Goal: Browse casually: Explore the website without a specific task or goal

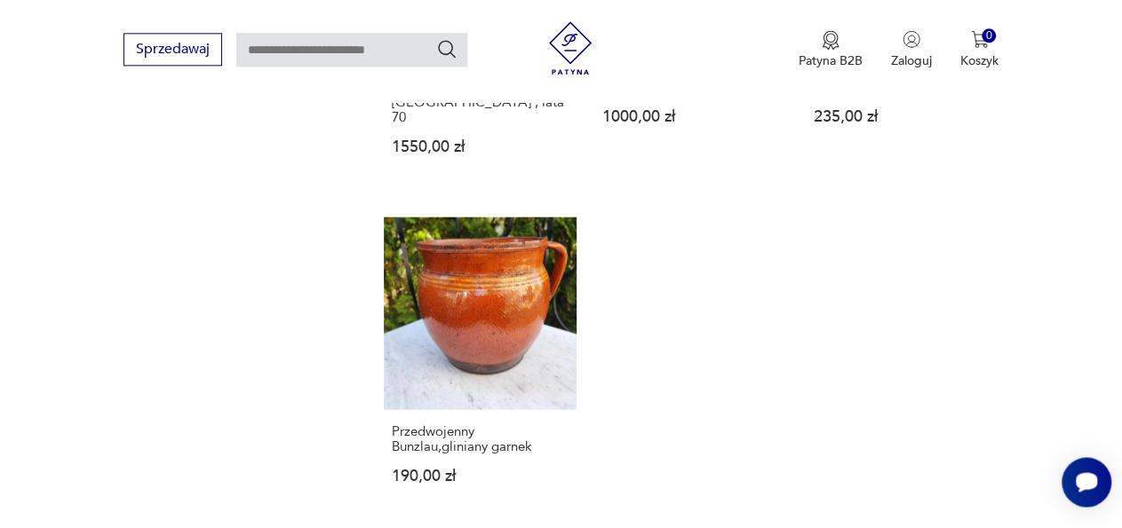
scroll to position [2065, 0]
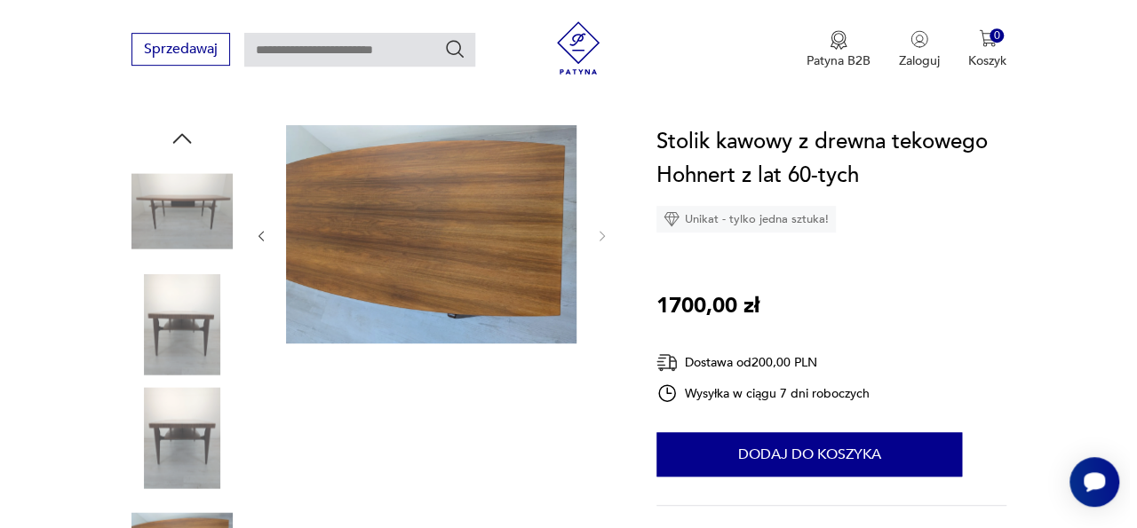
scroll to position [182, 0]
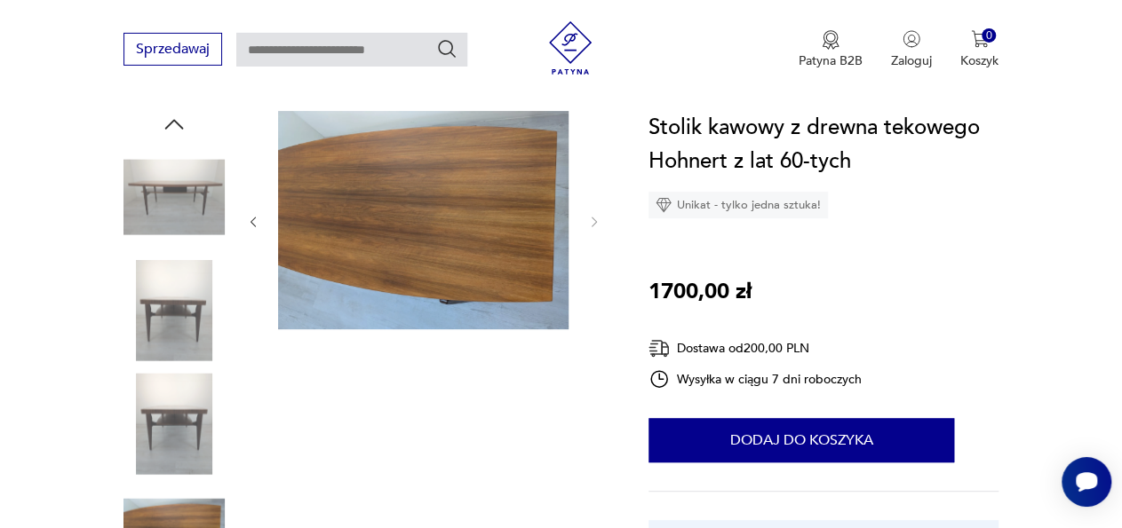
click at [179, 336] on img at bounding box center [173, 310] width 101 height 101
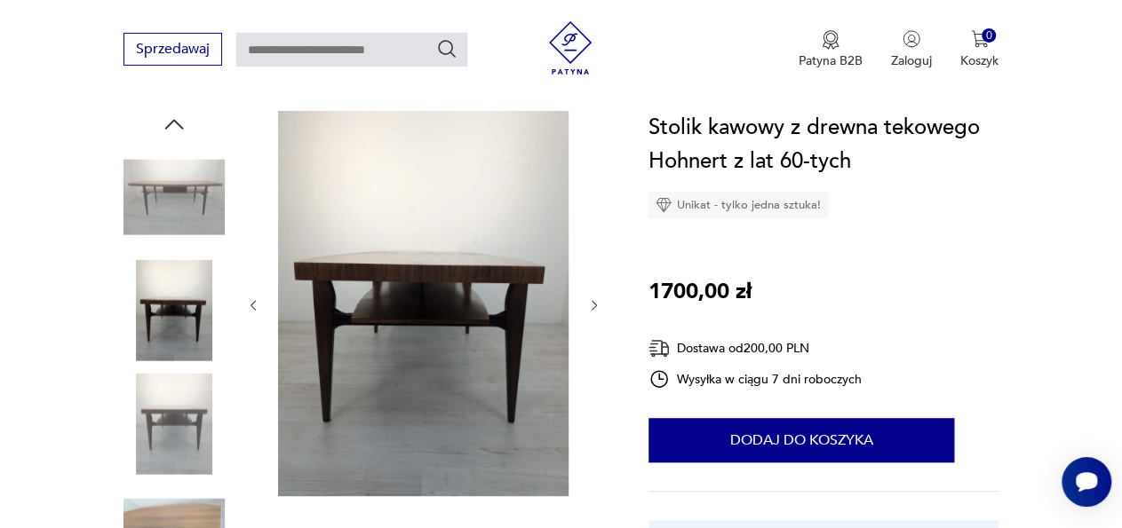
click at [172, 407] on img at bounding box center [173, 423] width 101 height 101
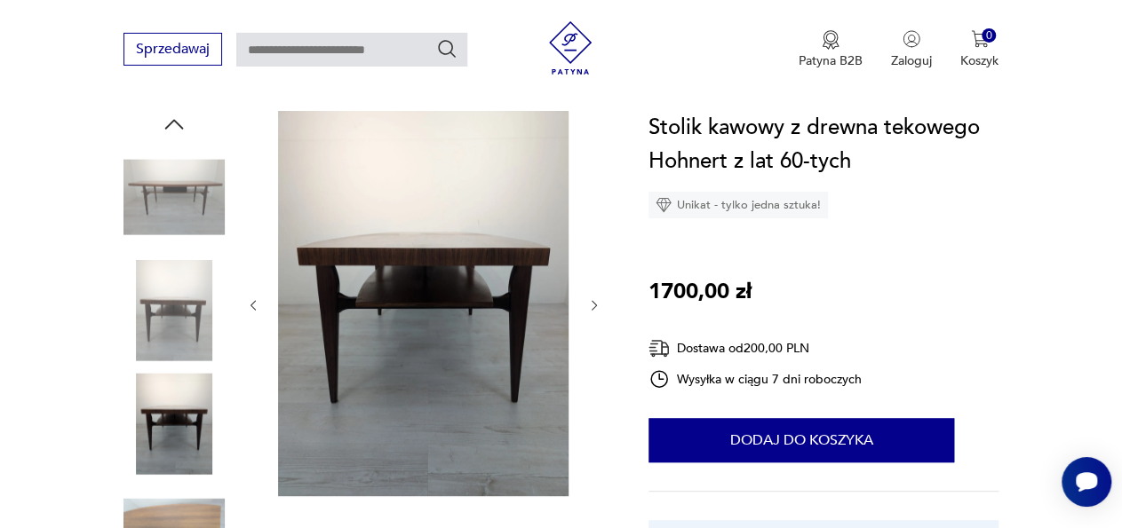
click at [171, 508] on img at bounding box center [173, 537] width 101 height 101
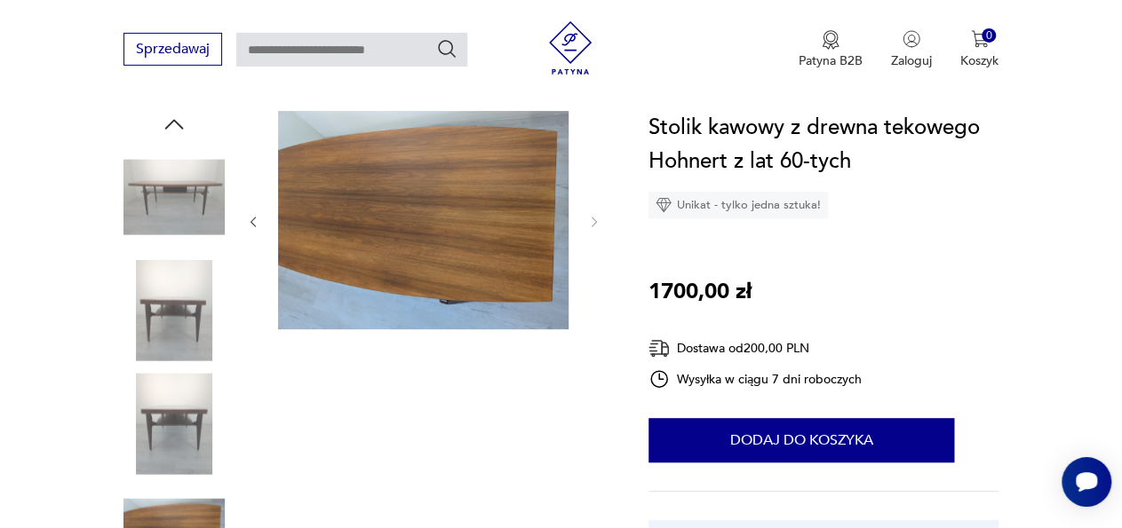
click at [192, 207] on img at bounding box center [173, 197] width 101 height 101
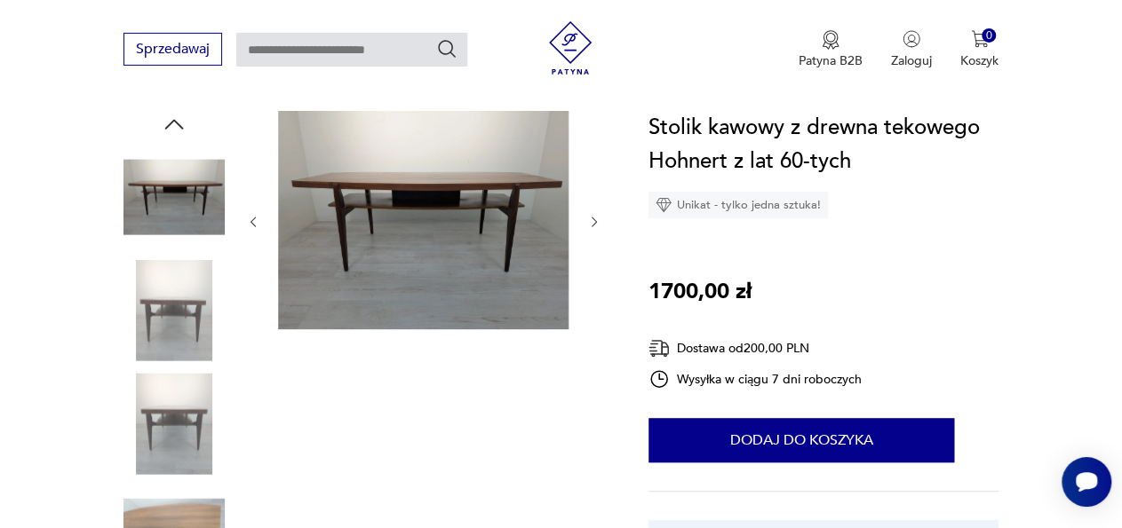
click at [478, 195] on img at bounding box center [423, 220] width 290 height 219
click at [0, 0] on img at bounding box center [0, 0] width 0 height 0
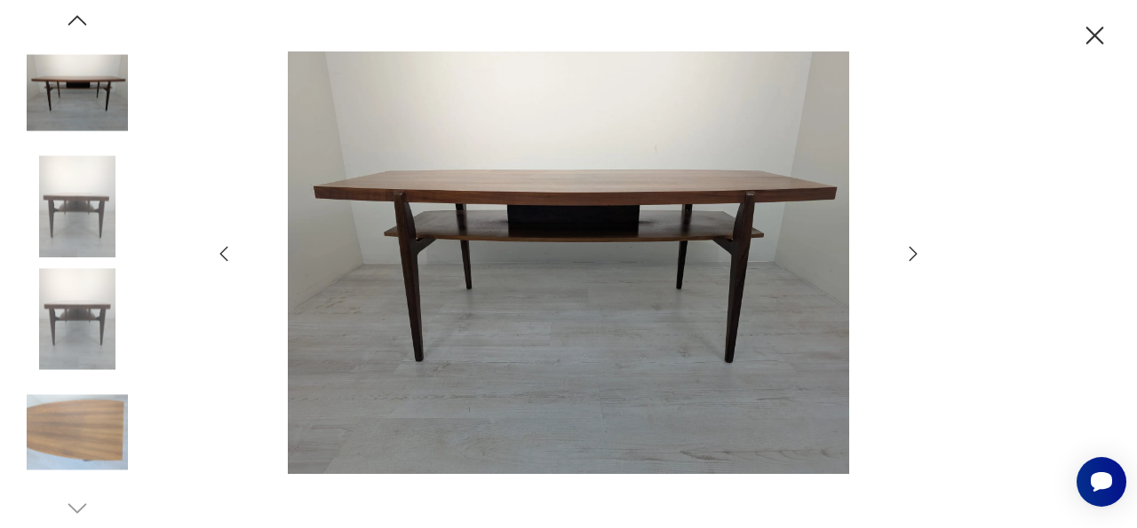
click at [91, 416] on img at bounding box center [77, 432] width 101 height 101
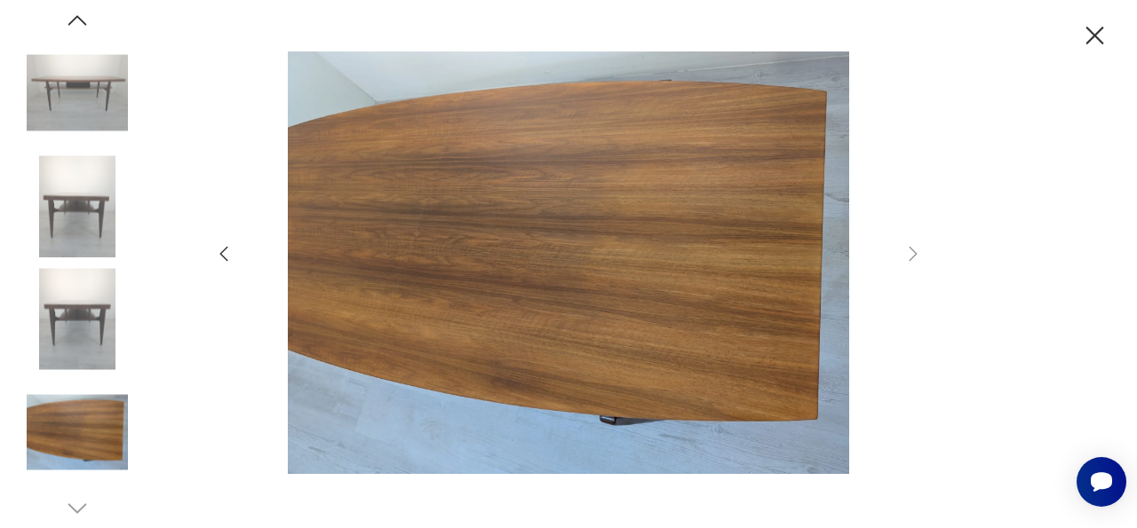
click at [910, 265] on div at bounding box center [568, 265] width 711 height 426
click at [219, 248] on icon "button" at bounding box center [223, 253] width 21 height 21
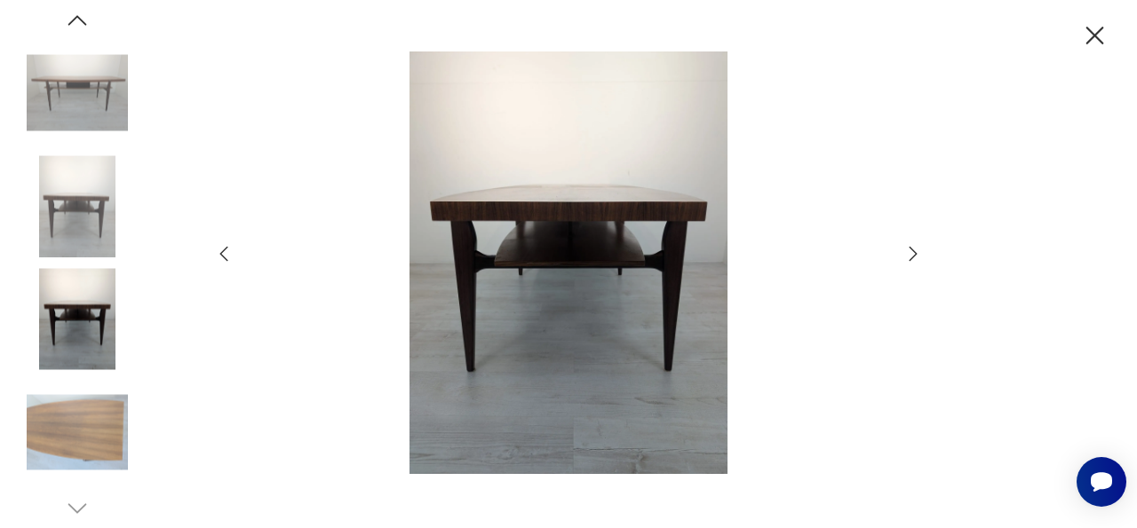
click at [219, 248] on icon "button" at bounding box center [223, 253] width 21 height 21
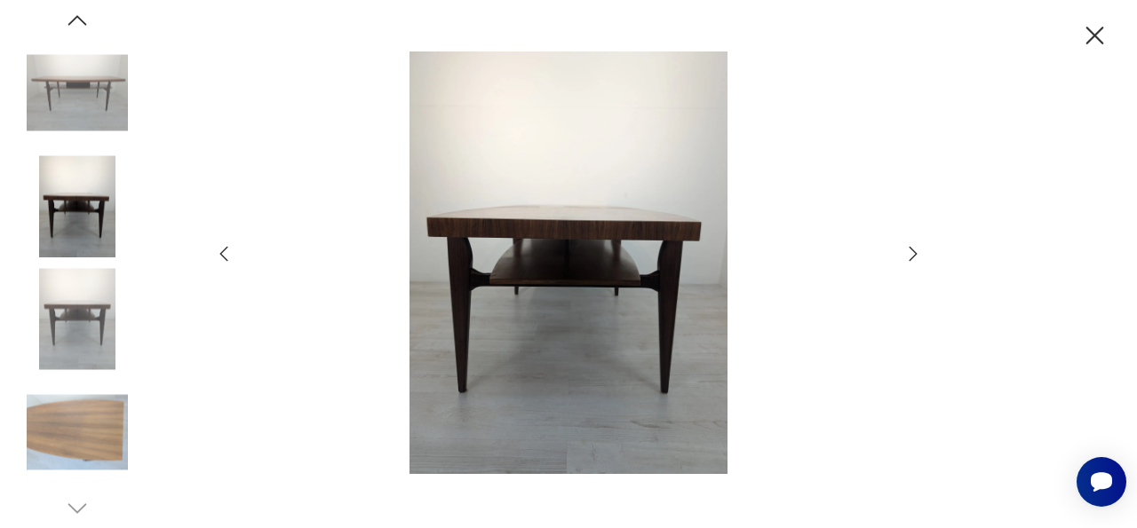
click at [219, 248] on icon "button" at bounding box center [223, 253] width 21 height 21
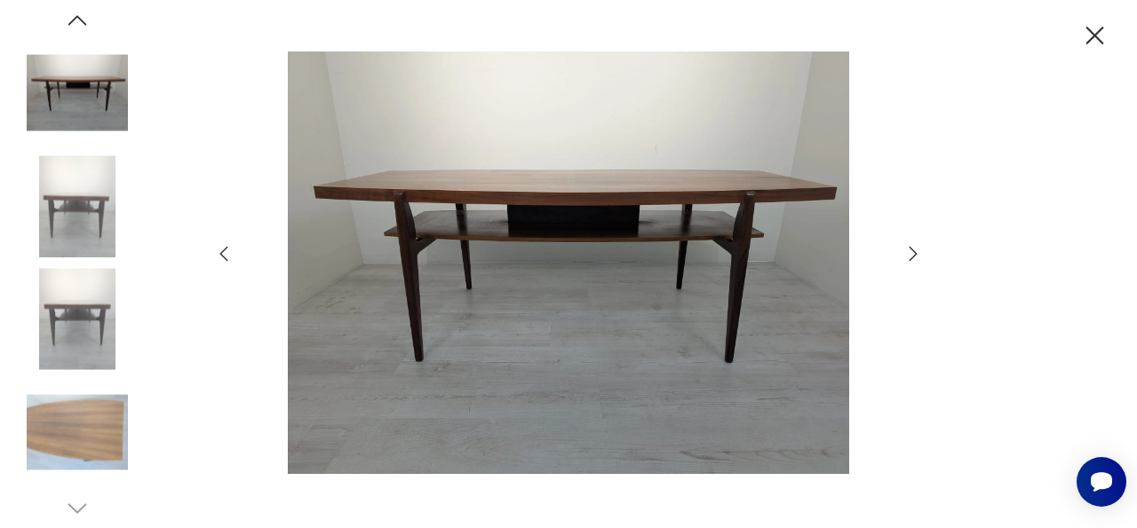
click at [219, 248] on icon "button" at bounding box center [223, 253] width 21 height 21
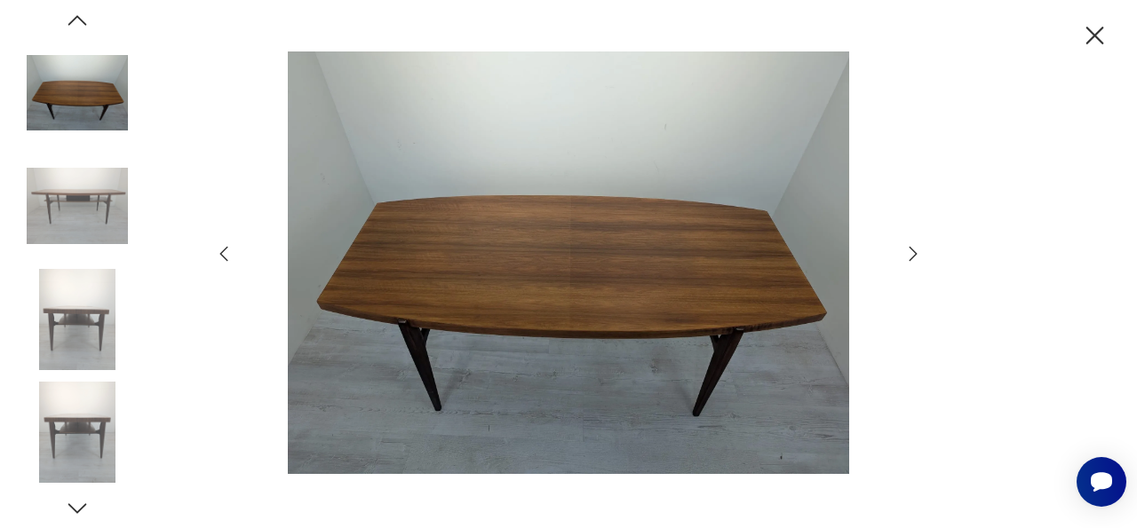
click at [219, 248] on icon "button" at bounding box center [223, 253] width 21 height 21
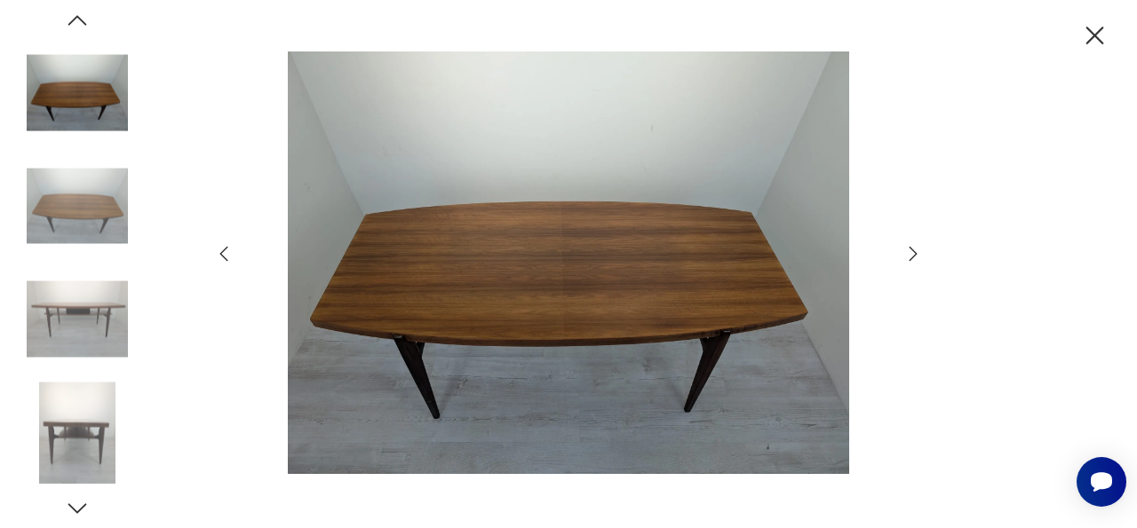
click at [219, 248] on icon "button" at bounding box center [223, 253] width 21 height 21
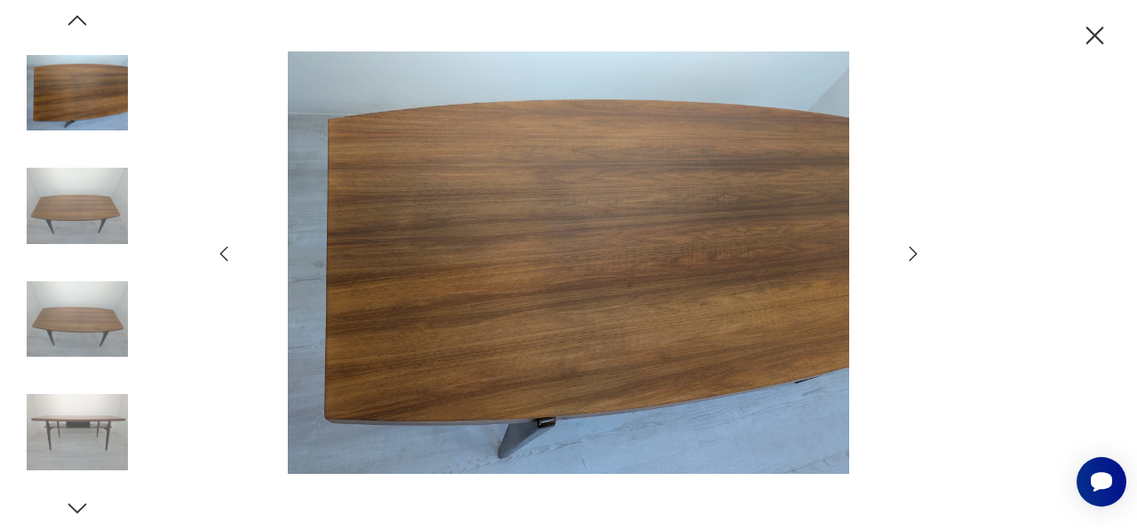
click at [219, 248] on icon "button" at bounding box center [223, 253] width 21 height 21
